Goal: Task Accomplishment & Management: Manage account settings

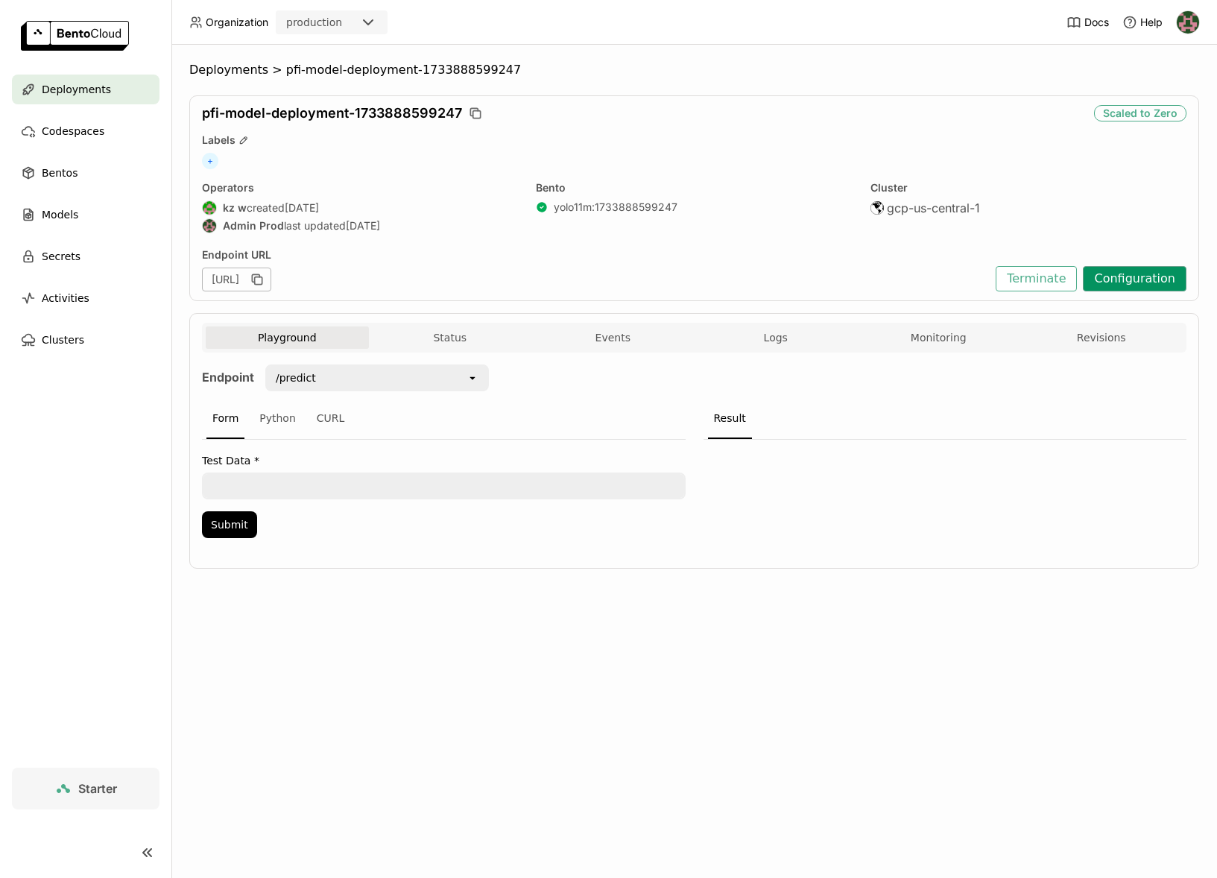
click at [1124, 285] on button "Configuration" at bounding box center [1135, 278] width 104 height 25
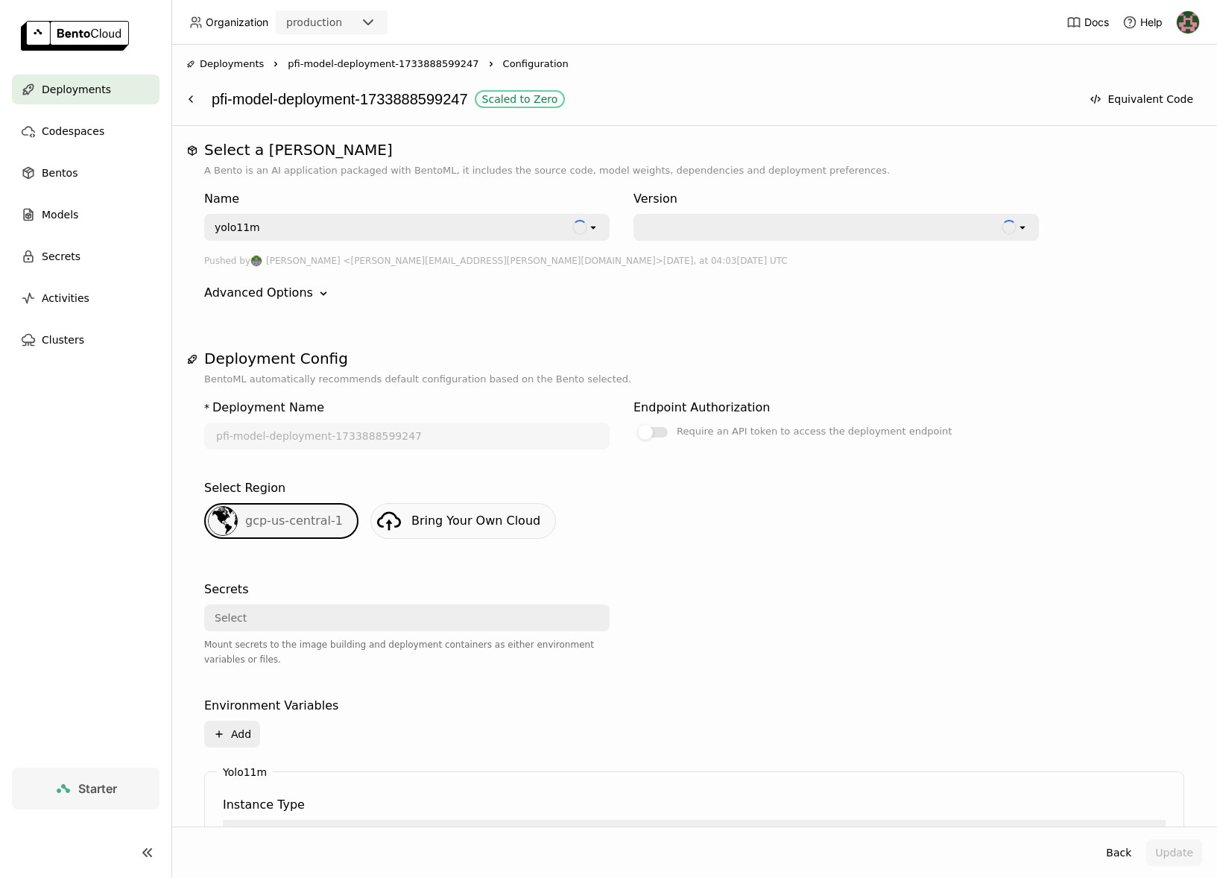
scroll to position [371, 0]
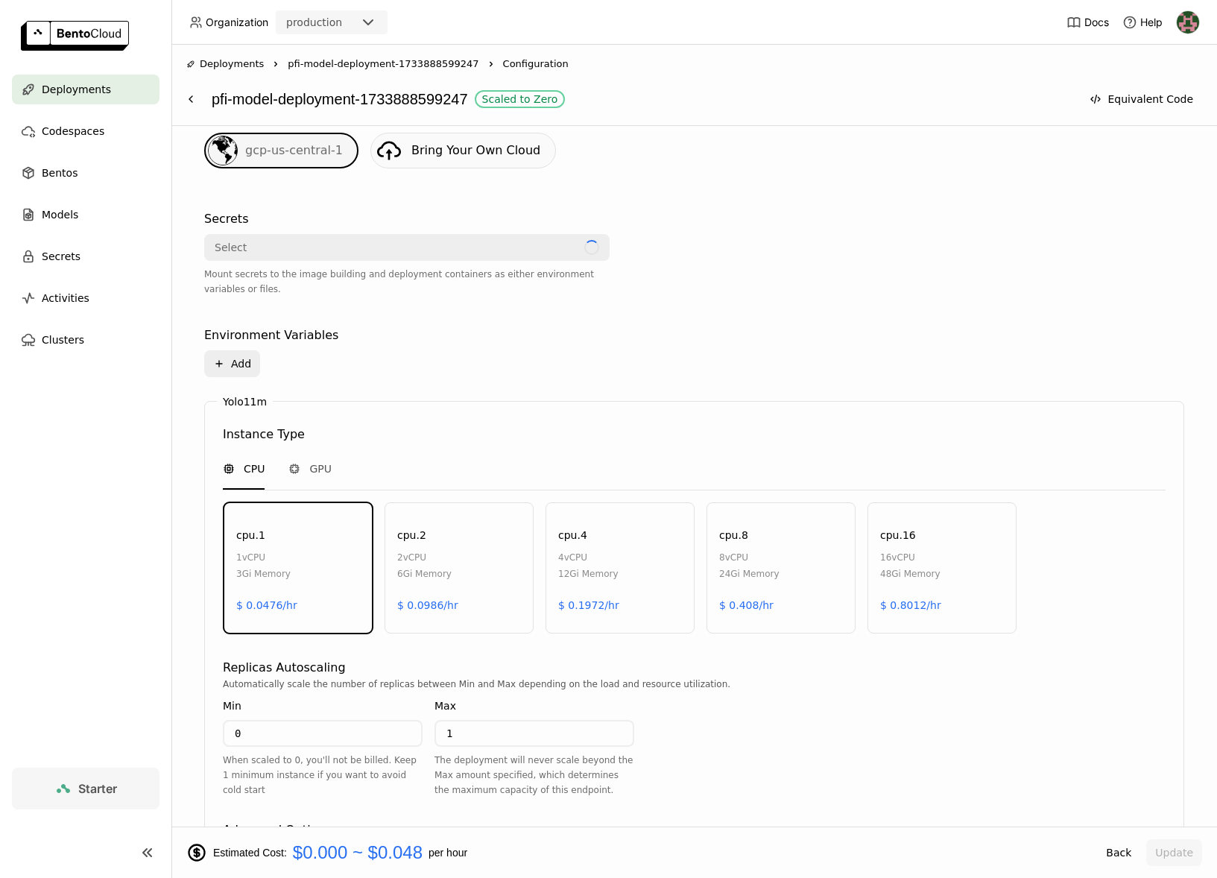
click at [368, 632] on div "cpu.1 1 vCPU 3Gi Memory $ 0.0476/hr" at bounding box center [298, 567] width 149 height 131
click at [351, 715] on div "Min 0 When scaled to 0, you'll not be billed. Keep 1 minimum instance if you wa…" at bounding box center [323, 748] width 200 height 100
click at [348, 737] on input "0" at bounding box center [322, 734] width 197 height 24
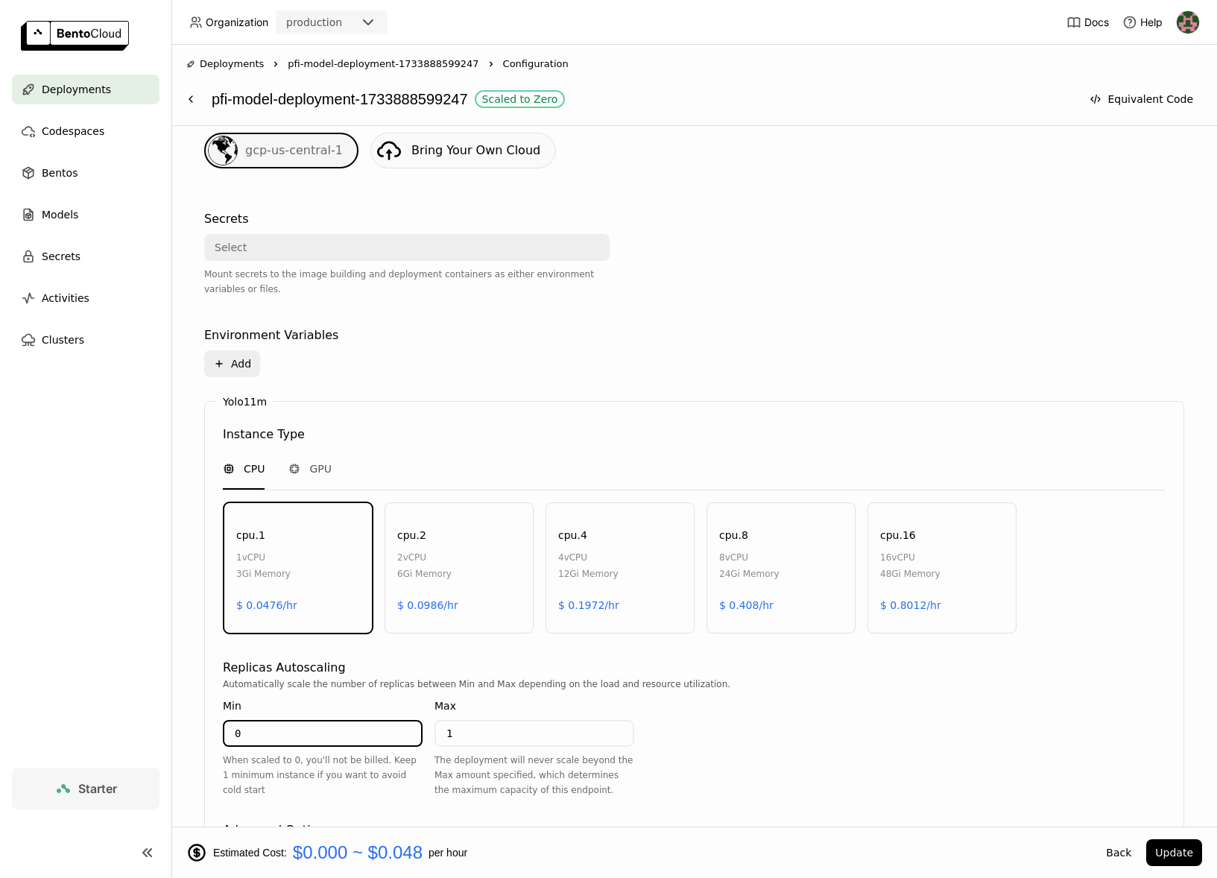
click at [348, 737] on input "0" at bounding box center [322, 734] width 197 height 24
type input "1"
click at [1194, 856] on button "Update" at bounding box center [1175, 852] width 56 height 27
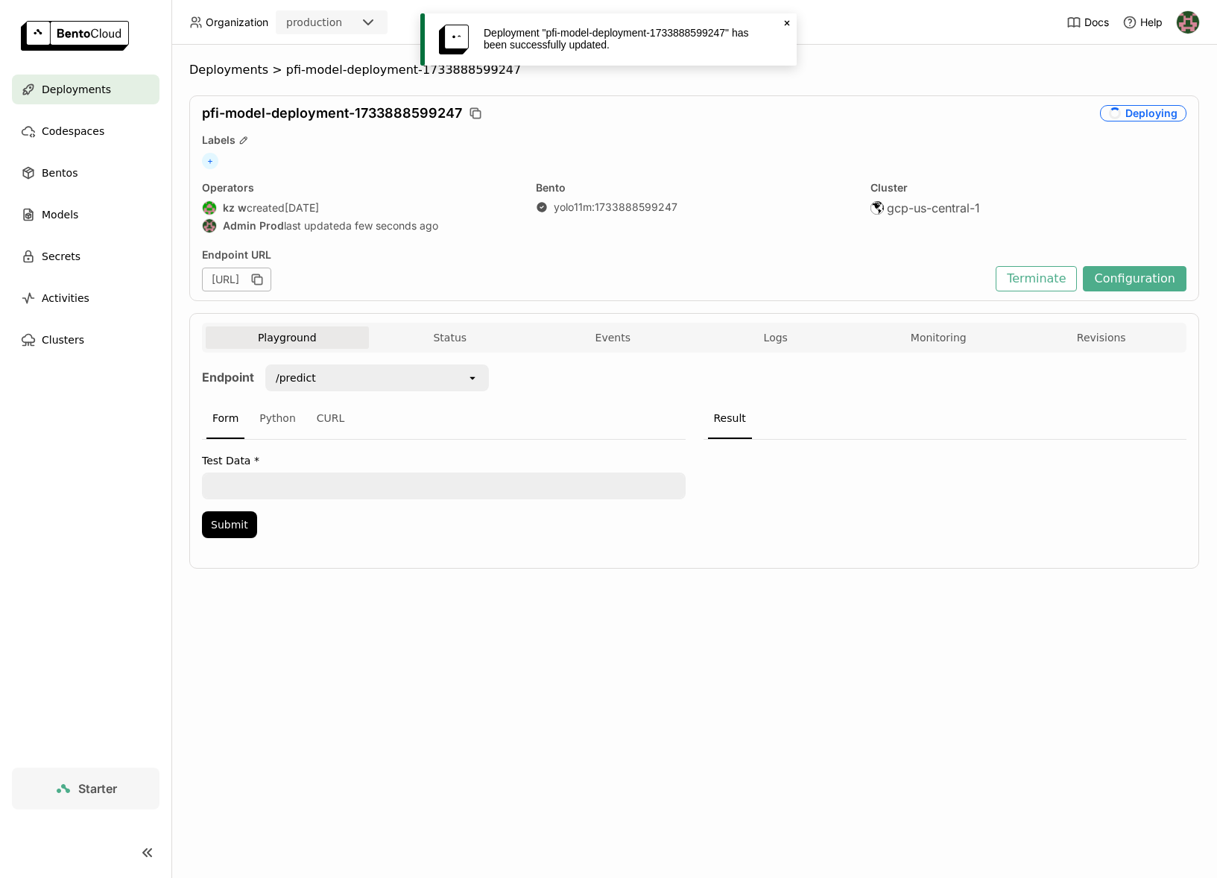
click at [784, 24] on icon "Close" at bounding box center [787, 23] width 12 height 12
click at [854, 89] on div "Deployments > pfi-model-deployment-1733888599247 pfi-model-deployment-173388859…" at bounding box center [694, 327] width 1010 height 529
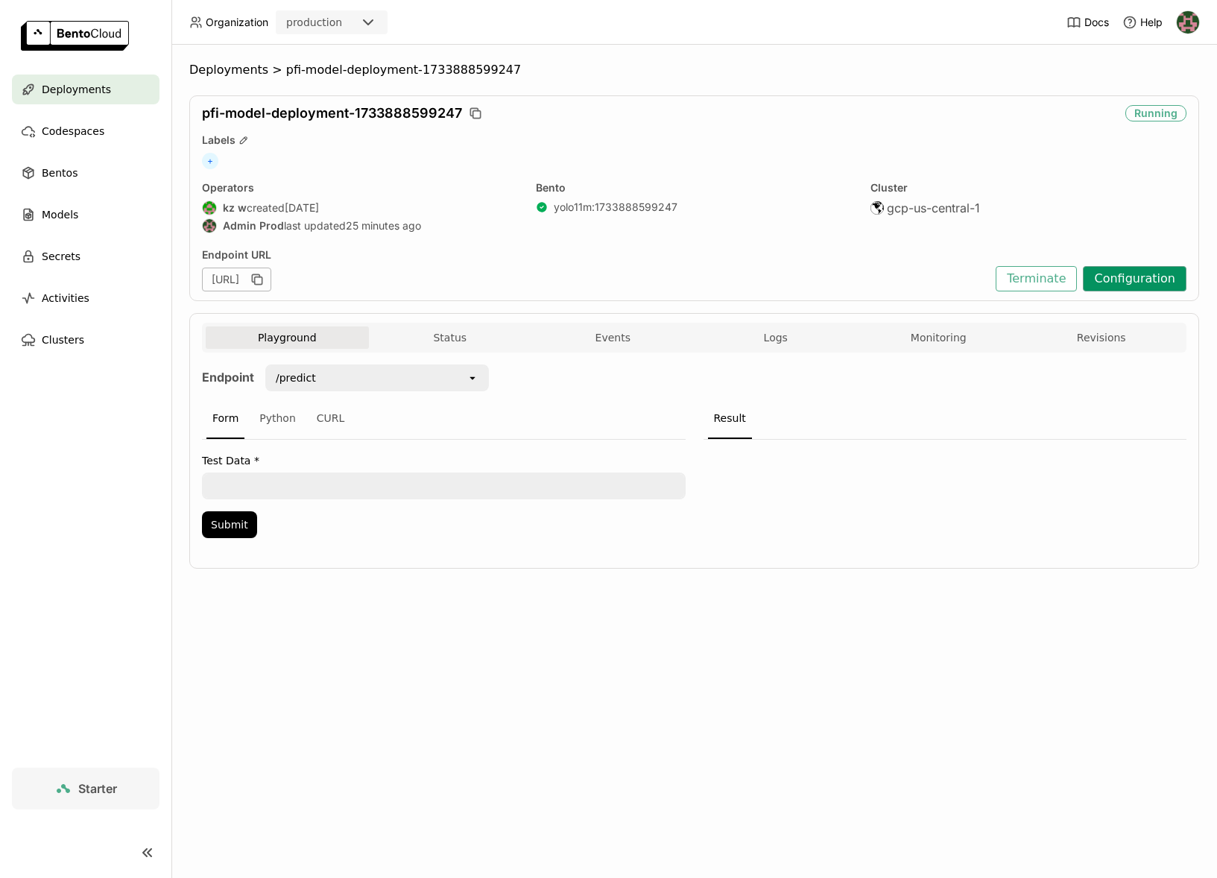
click at [1106, 285] on button "Configuration" at bounding box center [1135, 278] width 104 height 25
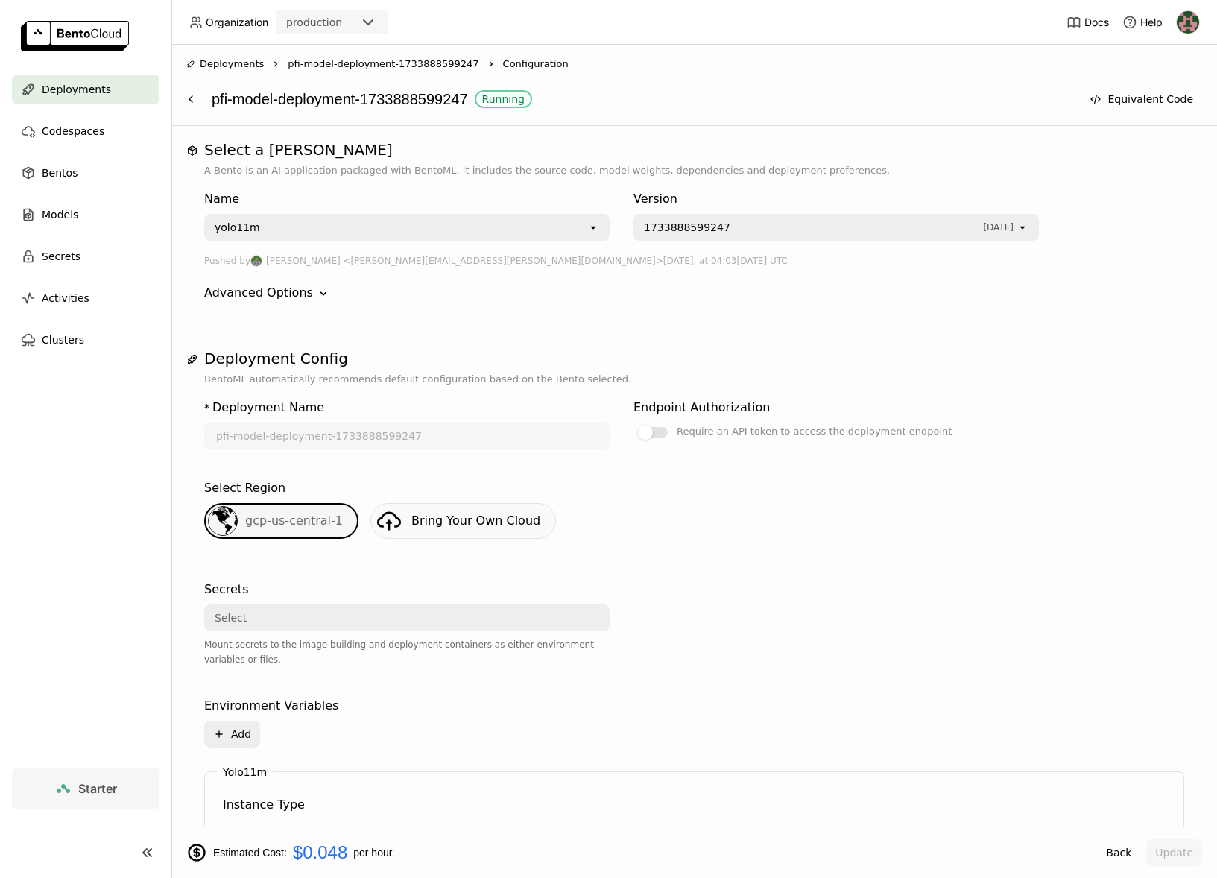
scroll to position [482, 0]
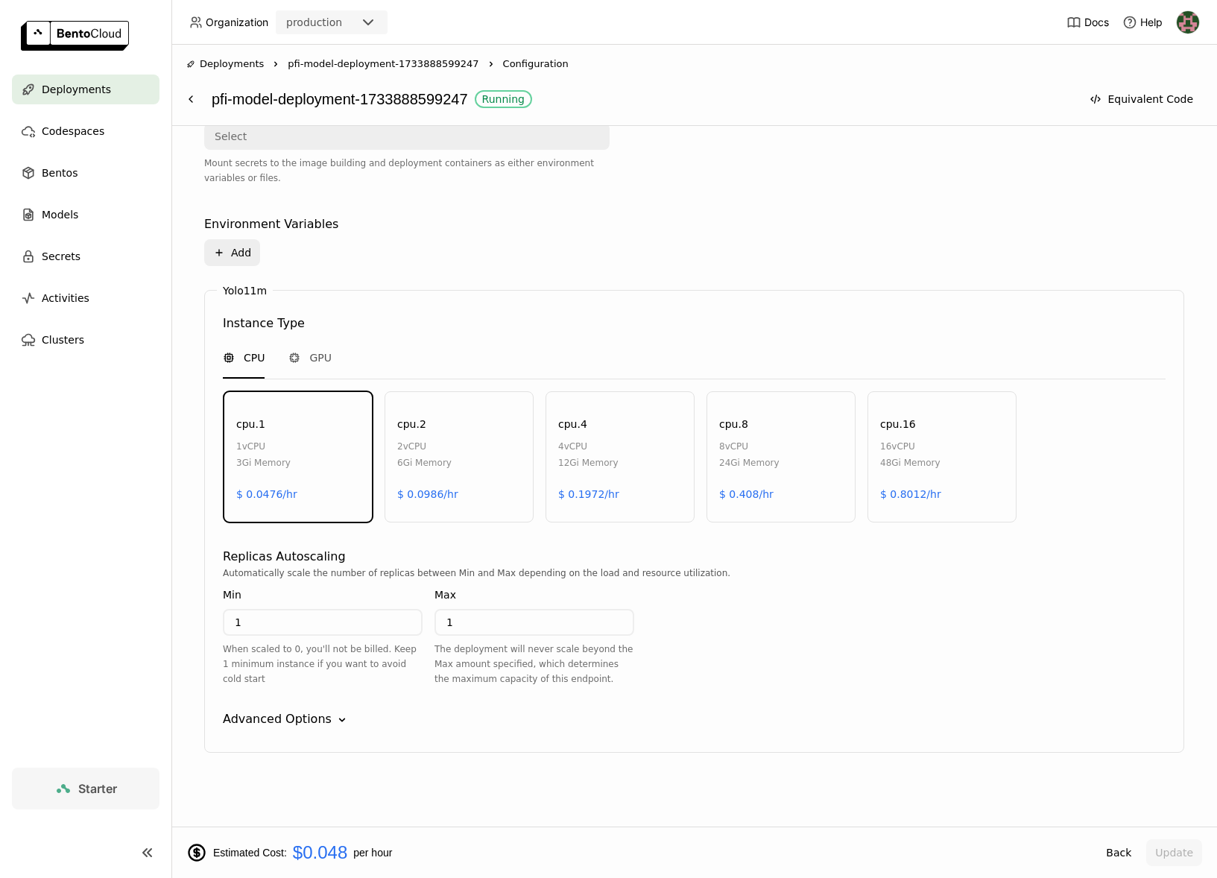
click at [359, 626] on input "1" at bounding box center [322, 623] width 197 height 24
type input "0"
click at [1118, 769] on div "* Deployment Name pfi-model-deployment-1733888599247 Endpoint Authorization Req…" at bounding box center [694, 340] width 980 height 871
click at [1167, 849] on button "Update" at bounding box center [1175, 852] width 56 height 27
